Goal: Transaction & Acquisition: Purchase product/service

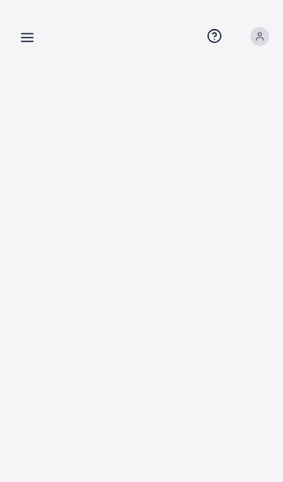
click at [19, 44] on link at bounding box center [24, 37] width 21 height 18
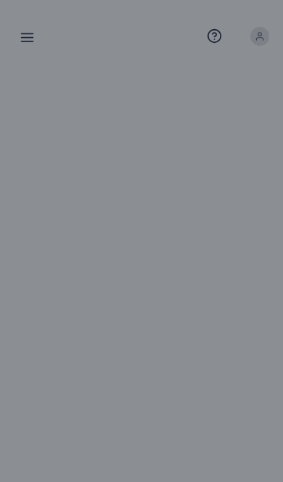
click at [218, 295] on div at bounding box center [141, 289] width 283 height 578
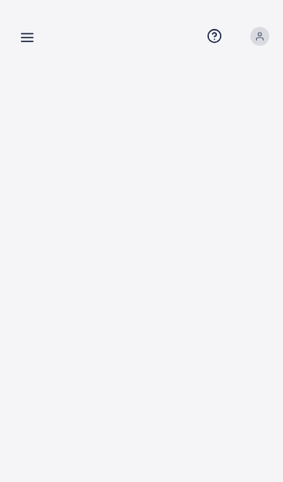
click at [16, 35] on link at bounding box center [24, 37] width 21 height 18
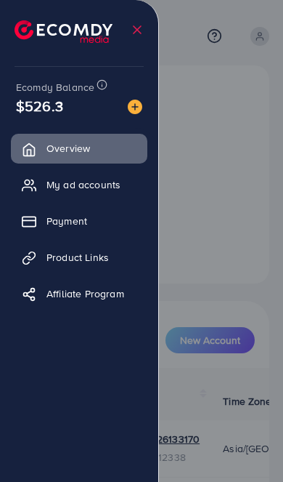
click at [108, 215] on link "Payment" at bounding box center [79, 220] width 137 height 29
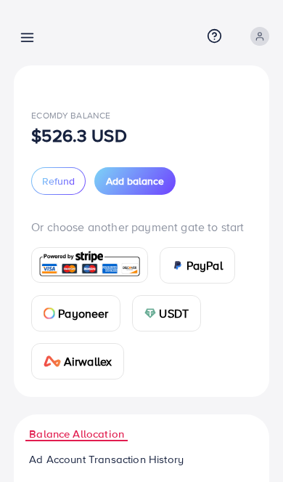
click at [94, 225] on div at bounding box center [141, 289] width 283 height 578
click at [164, 183] on span "Add balance" at bounding box center [135, 181] width 58 height 15
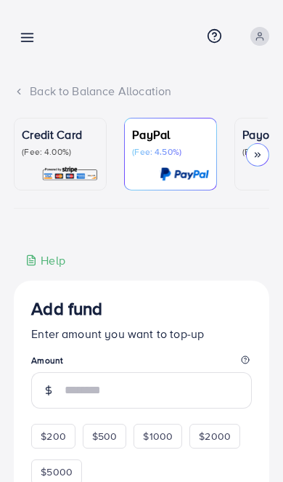
click at [99, 156] on p "(Fee: 4.00%)" at bounding box center [60, 152] width 77 height 12
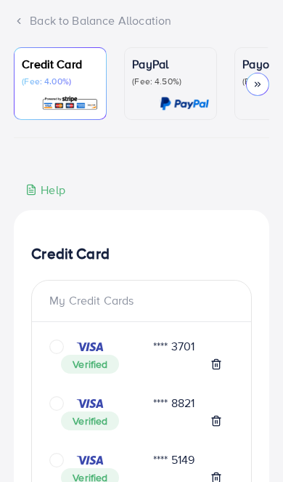
scroll to position [83, 0]
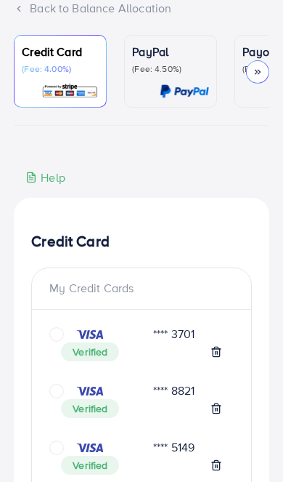
click at [176, 399] on div "Verified" at bounding box center [141, 408] width 161 height 19
click at [64, 386] on icon "circle" at bounding box center [56, 391] width 15 height 15
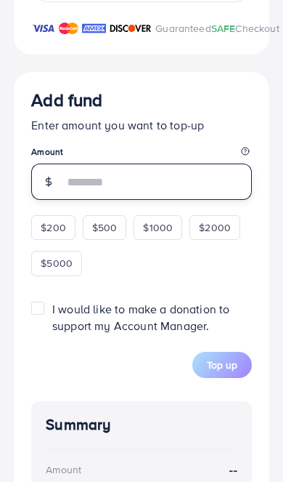
scroll to position [2143, 0]
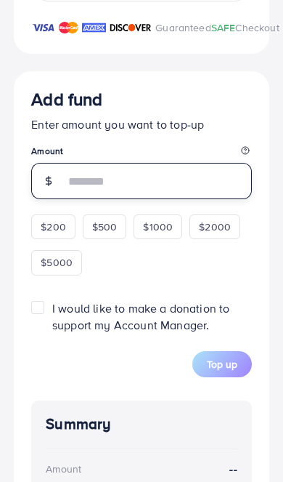
click at [180, 199] on input "number" at bounding box center [158, 181] width 187 height 36
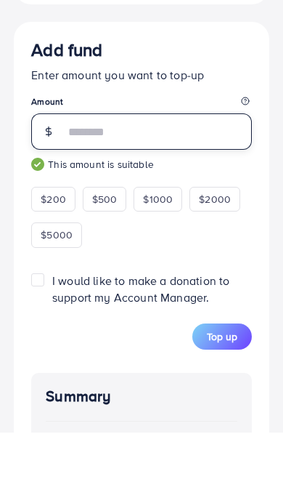
type input "***"
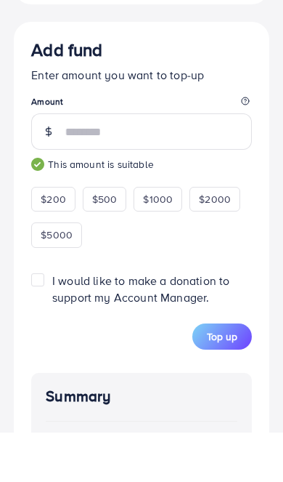
scroll to position [2192, 0]
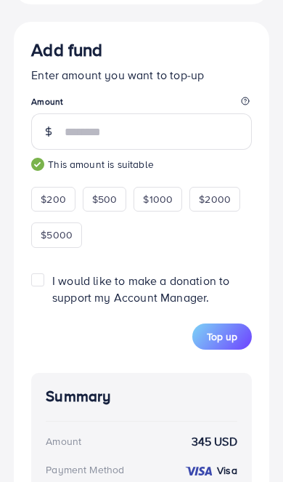
click at [222, 344] on span "Top up" at bounding box center [222, 336] width 31 height 15
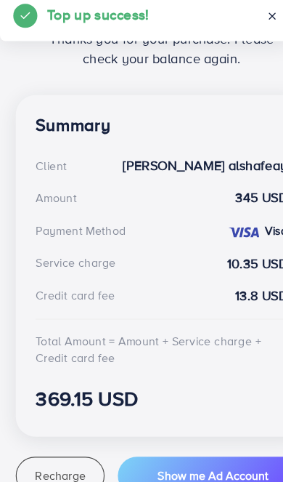
scroll to position [304, 0]
